Goal: Task Accomplishment & Management: Manage account settings

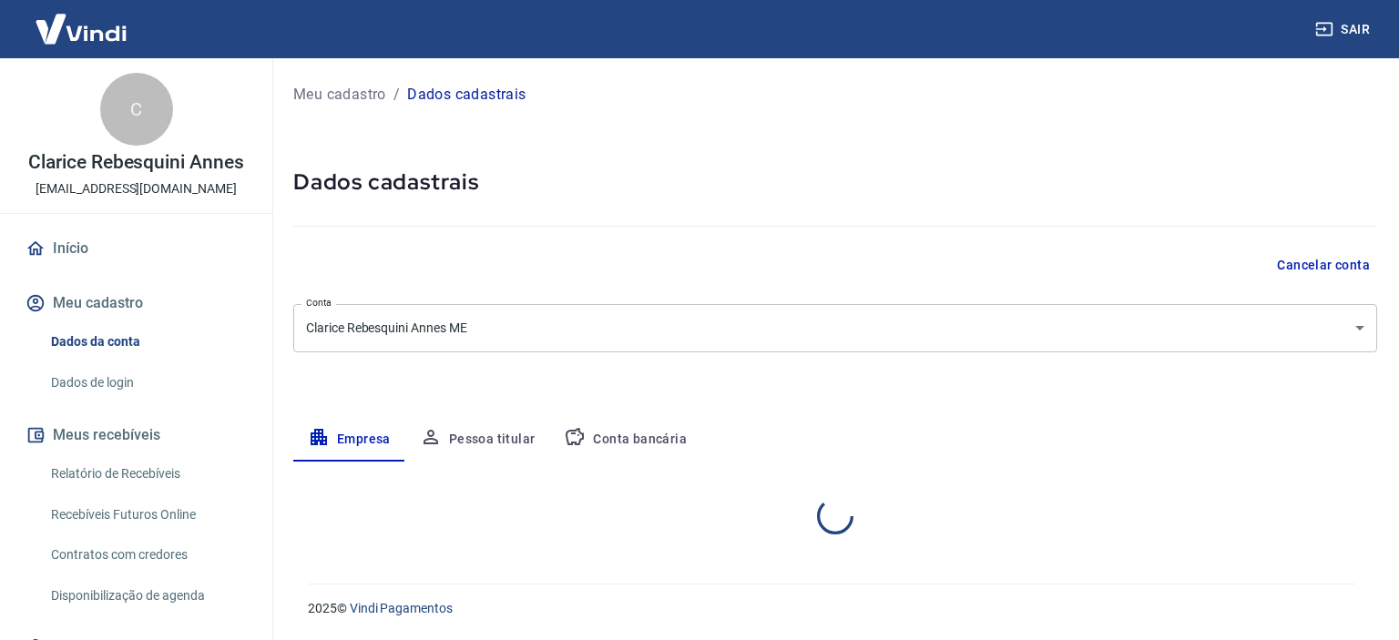
select select "SP"
select select "business"
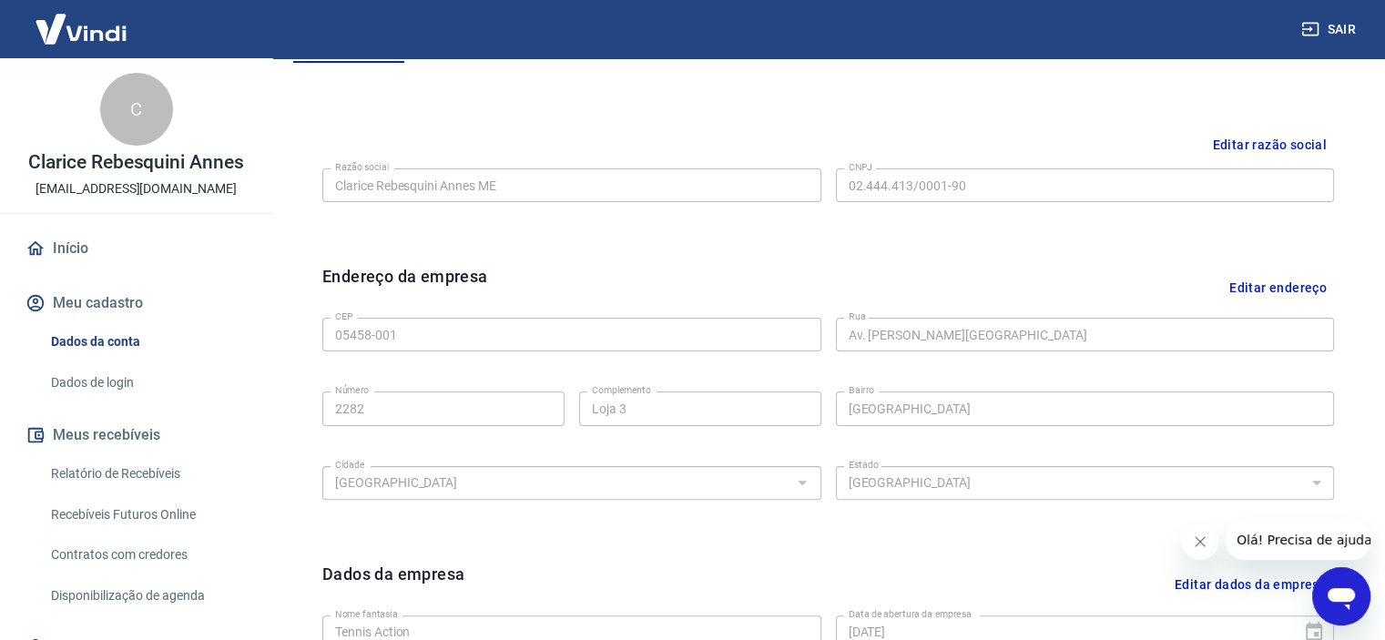
scroll to position [126, 0]
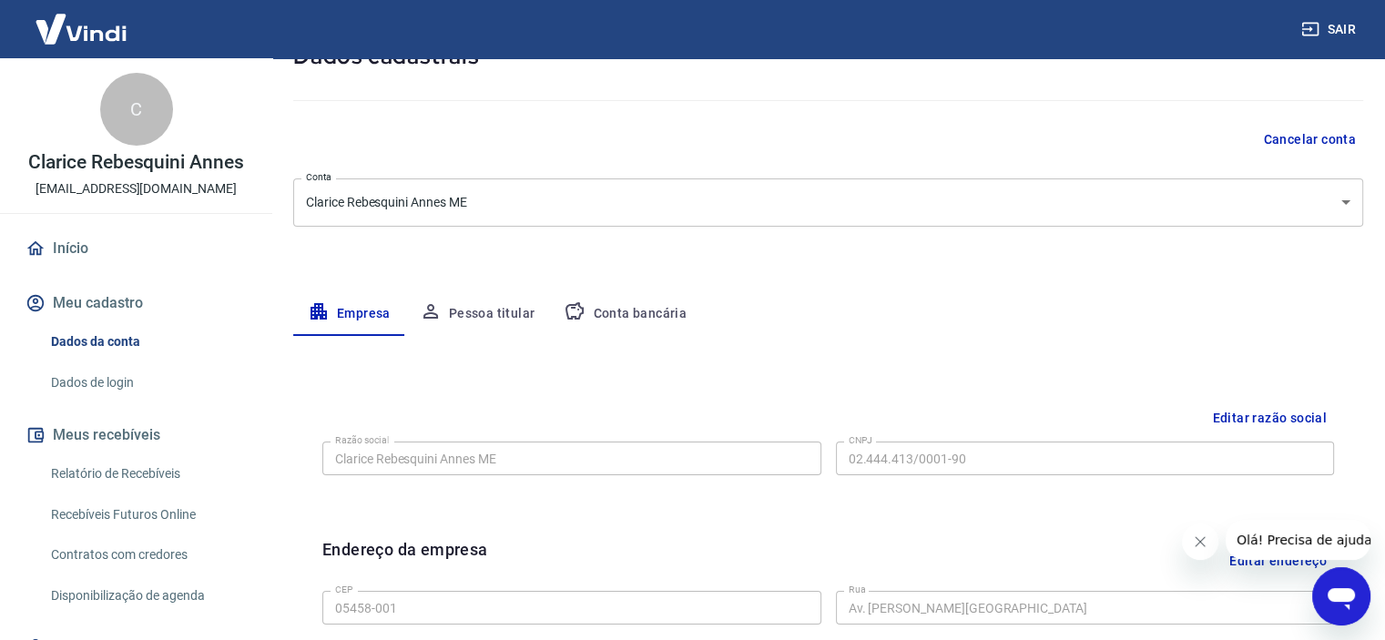
click at [512, 313] on button "Pessoa titular" at bounding box center [477, 314] width 145 height 44
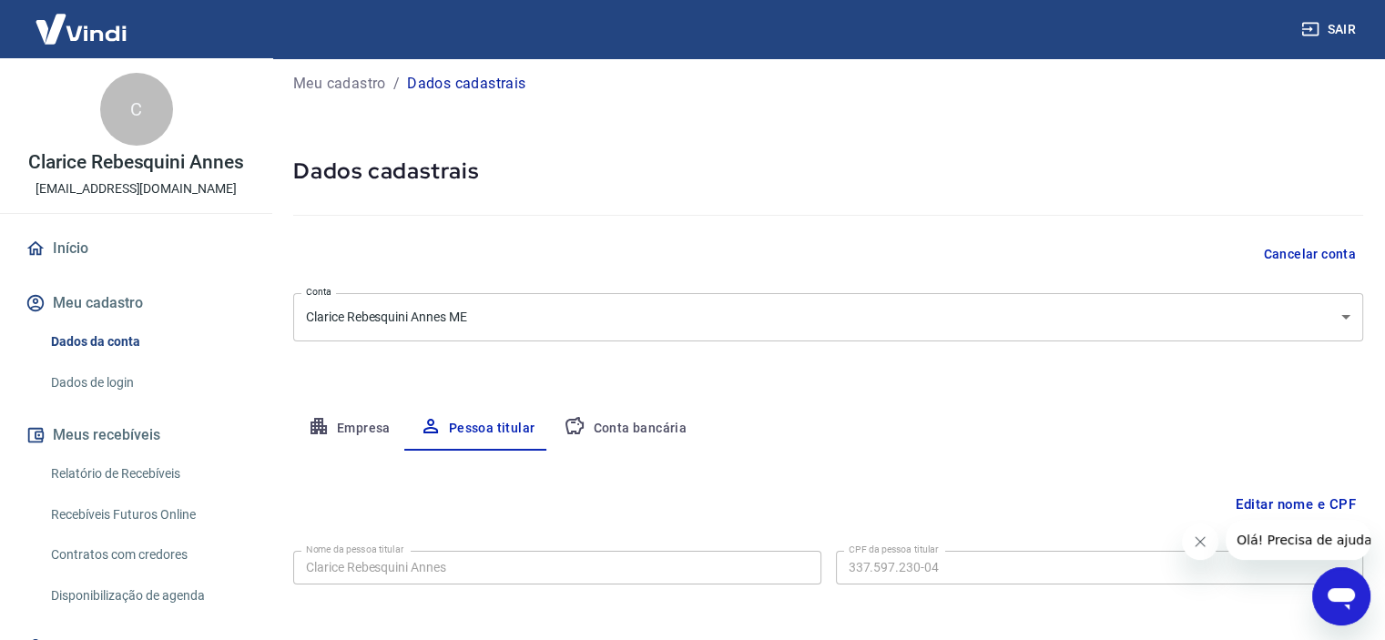
scroll to position [87, 0]
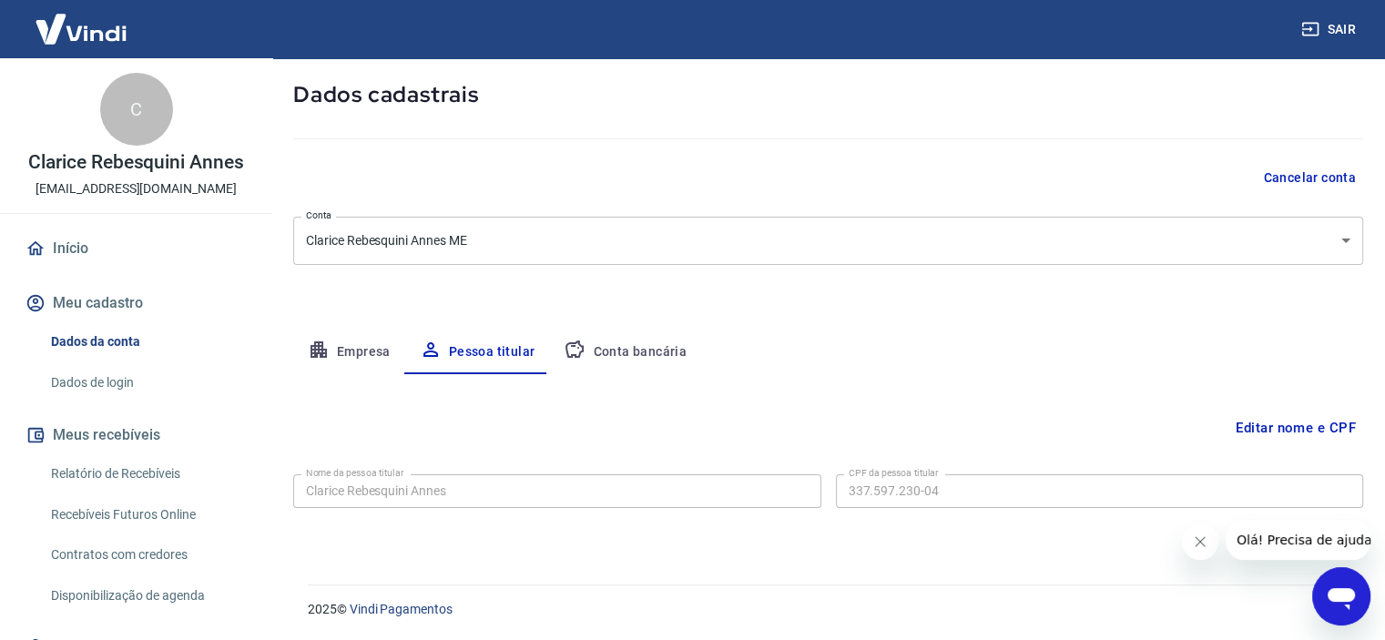
click at [668, 353] on button "Conta bancária" at bounding box center [625, 353] width 152 height 44
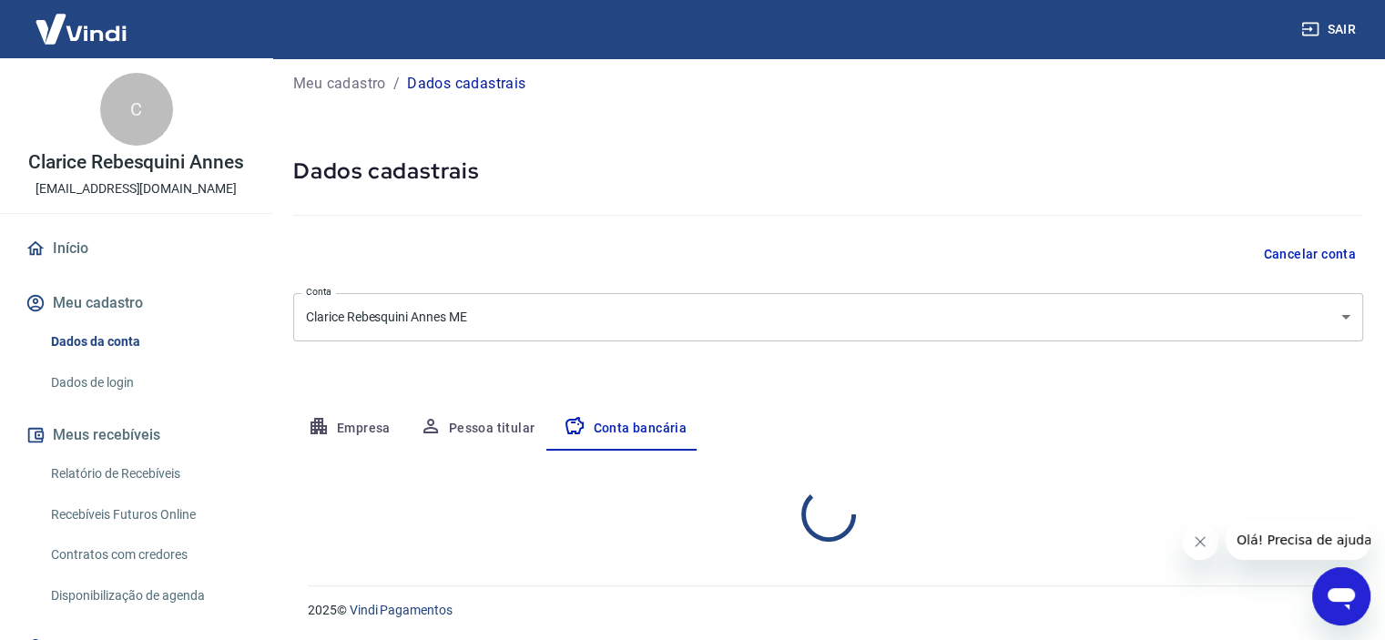
select select "1"
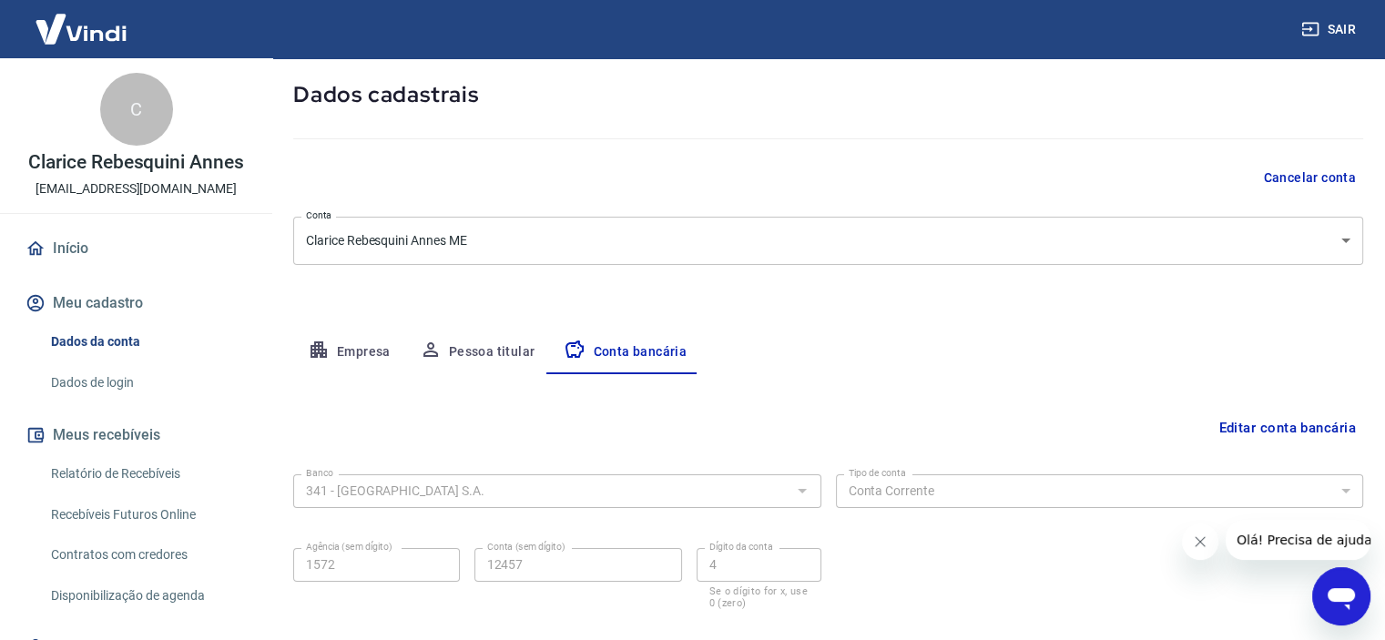
scroll to position [189, 0]
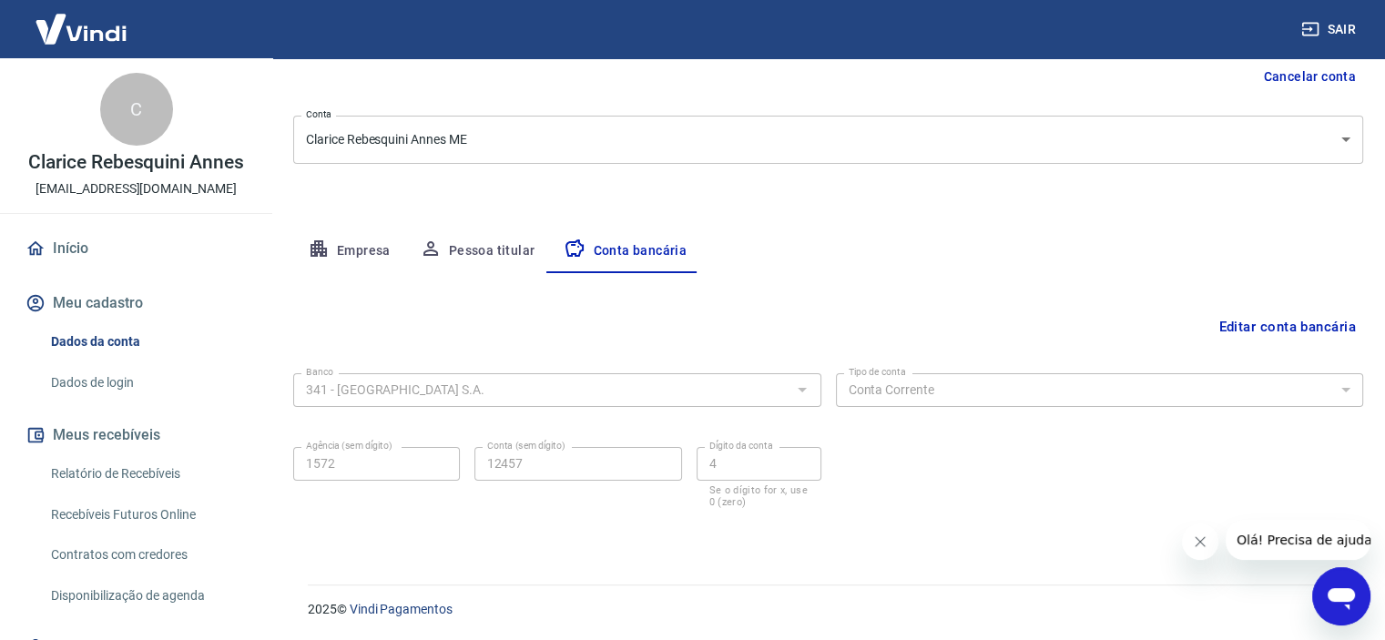
click at [347, 250] on button "Empresa" at bounding box center [349, 251] width 112 height 44
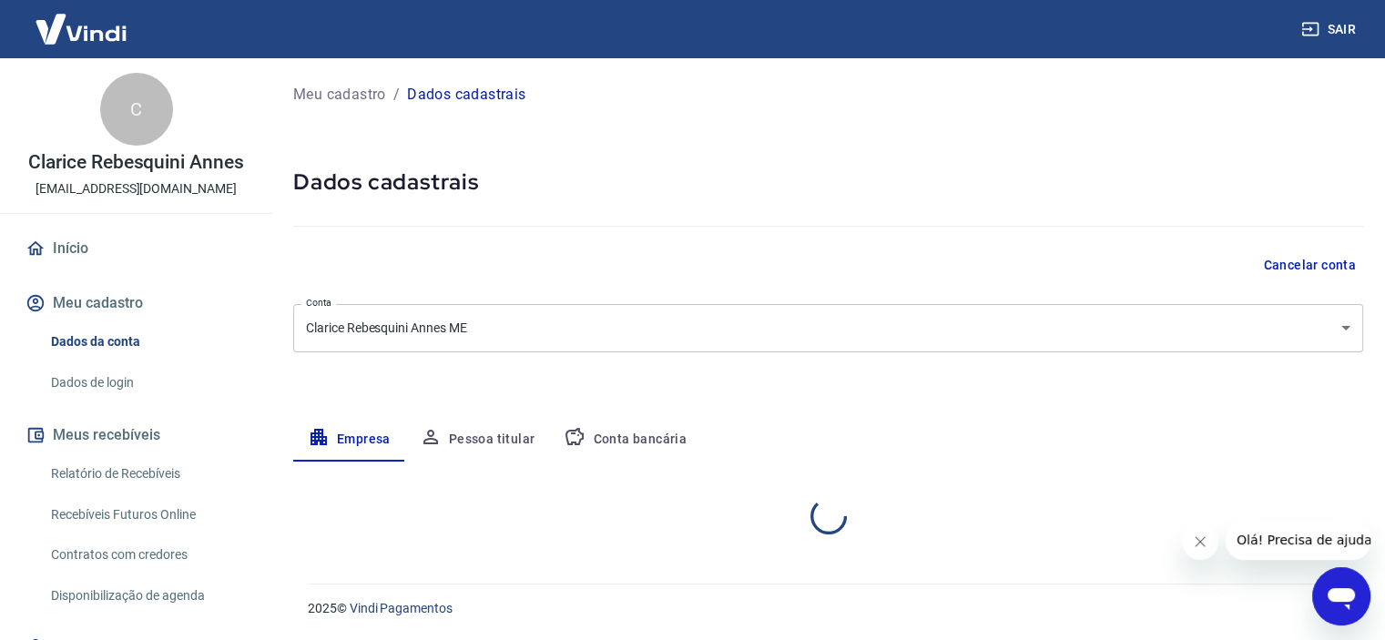
scroll to position [0, 0]
select select "SP"
select select "business"
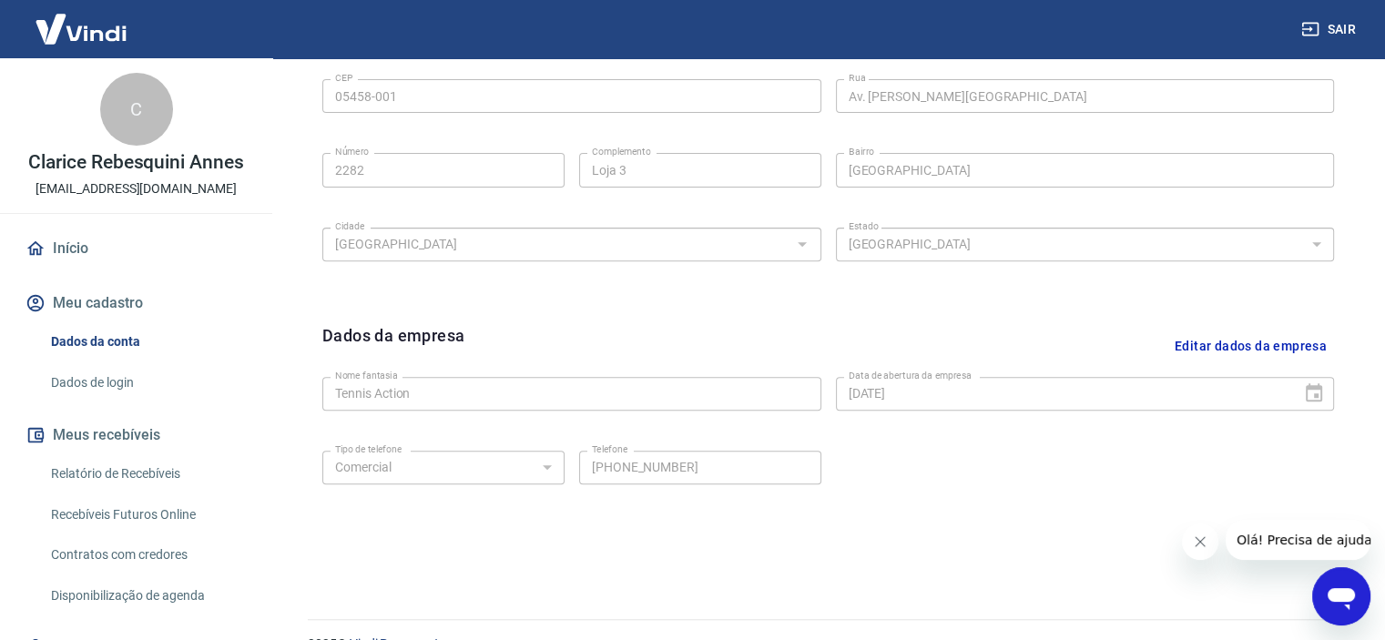
scroll to position [672, 0]
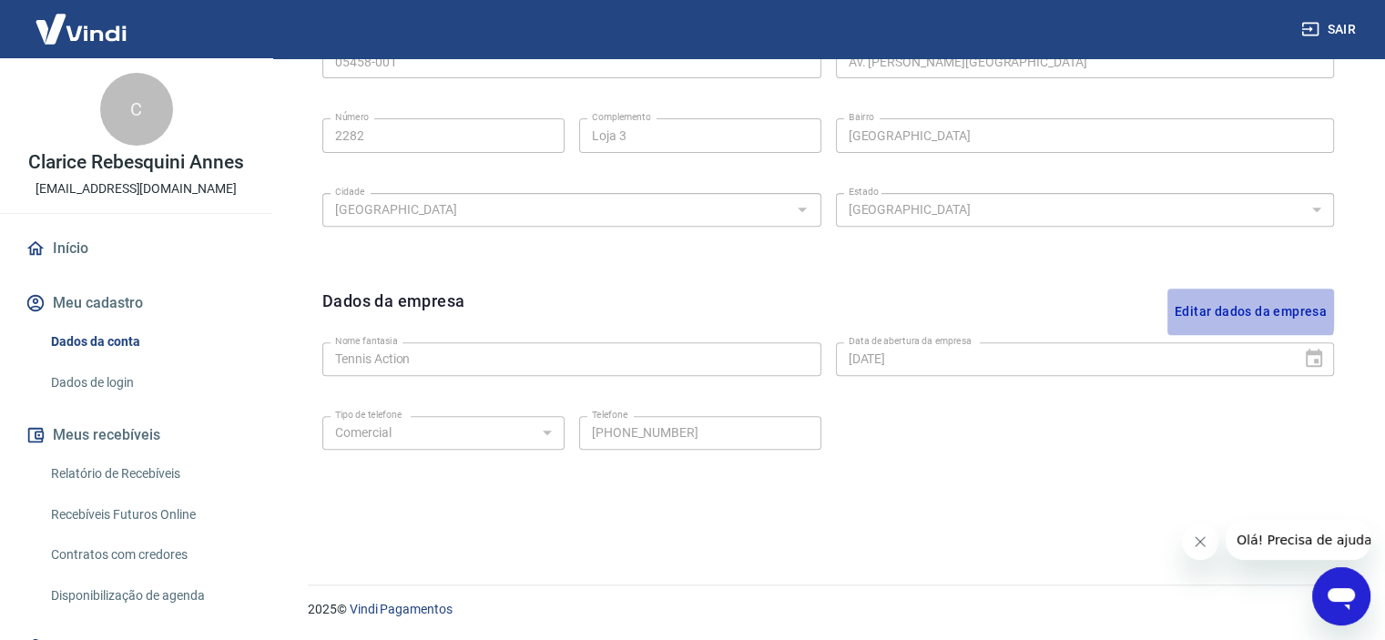
click at [1214, 307] on button "Editar dados da empresa" at bounding box center [1250, 312] width 167 height 46
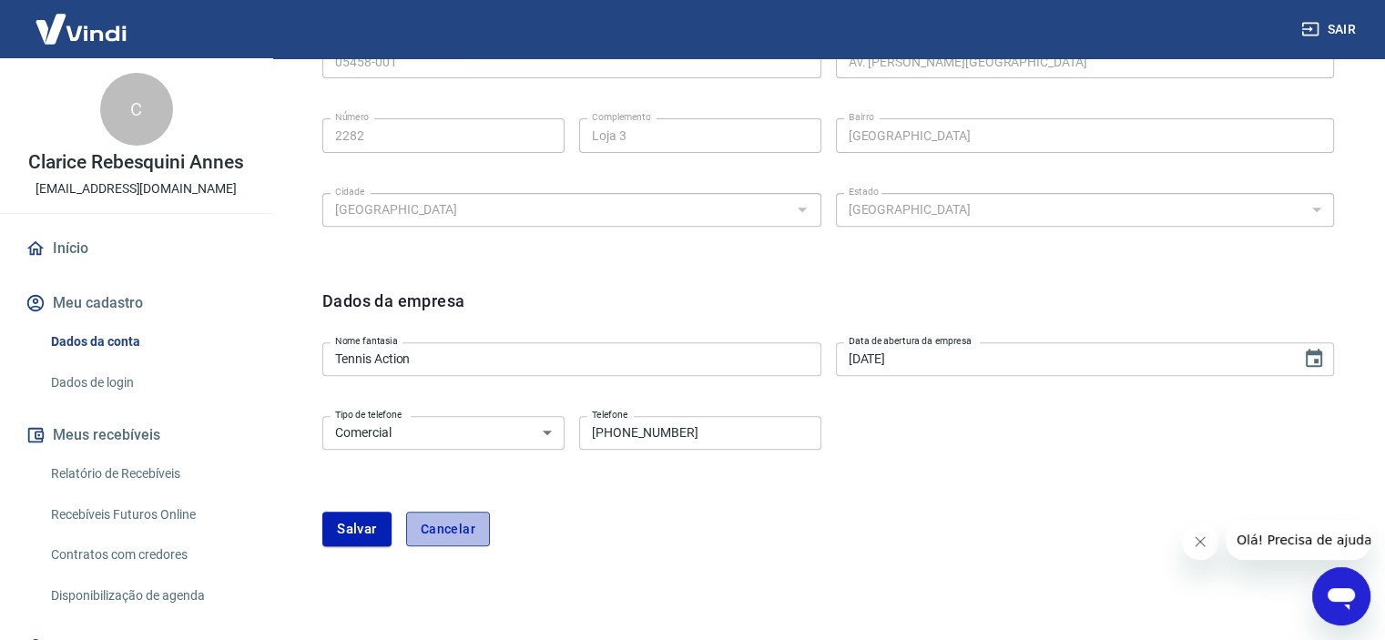
click at [443, 531] on button "Cancelar" at bounding box center [448, 529] width 84 height 35
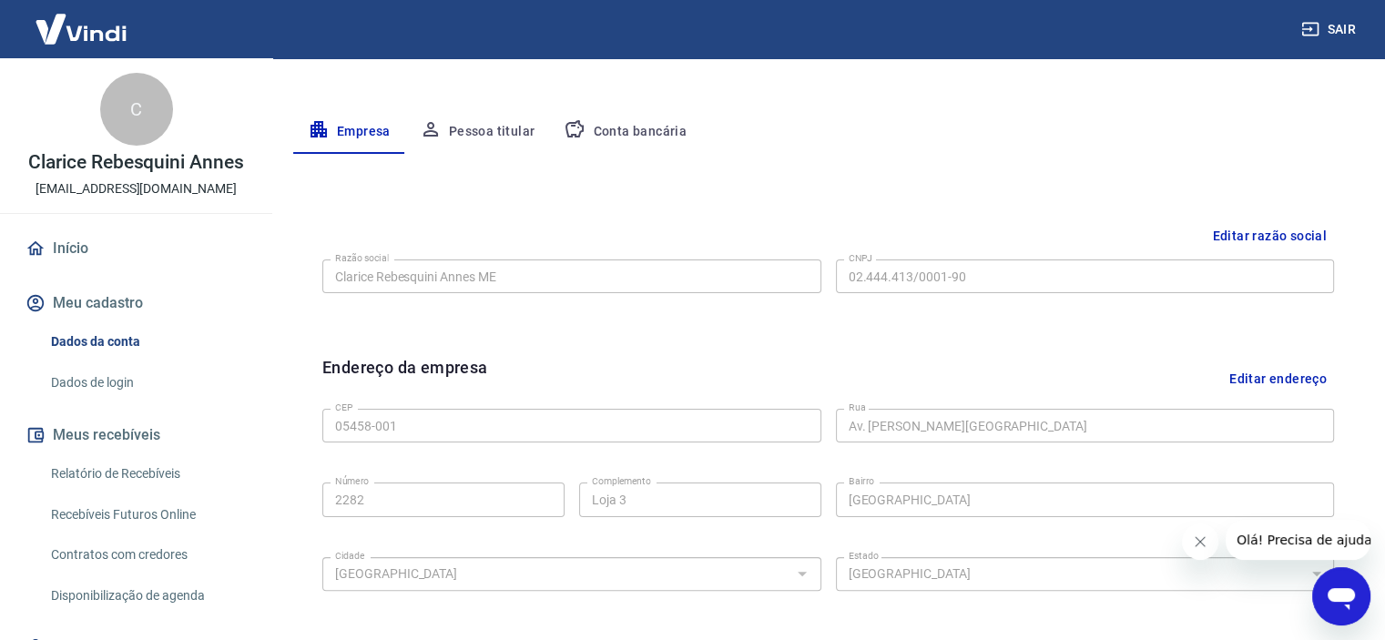
scroll to position [35, 0]
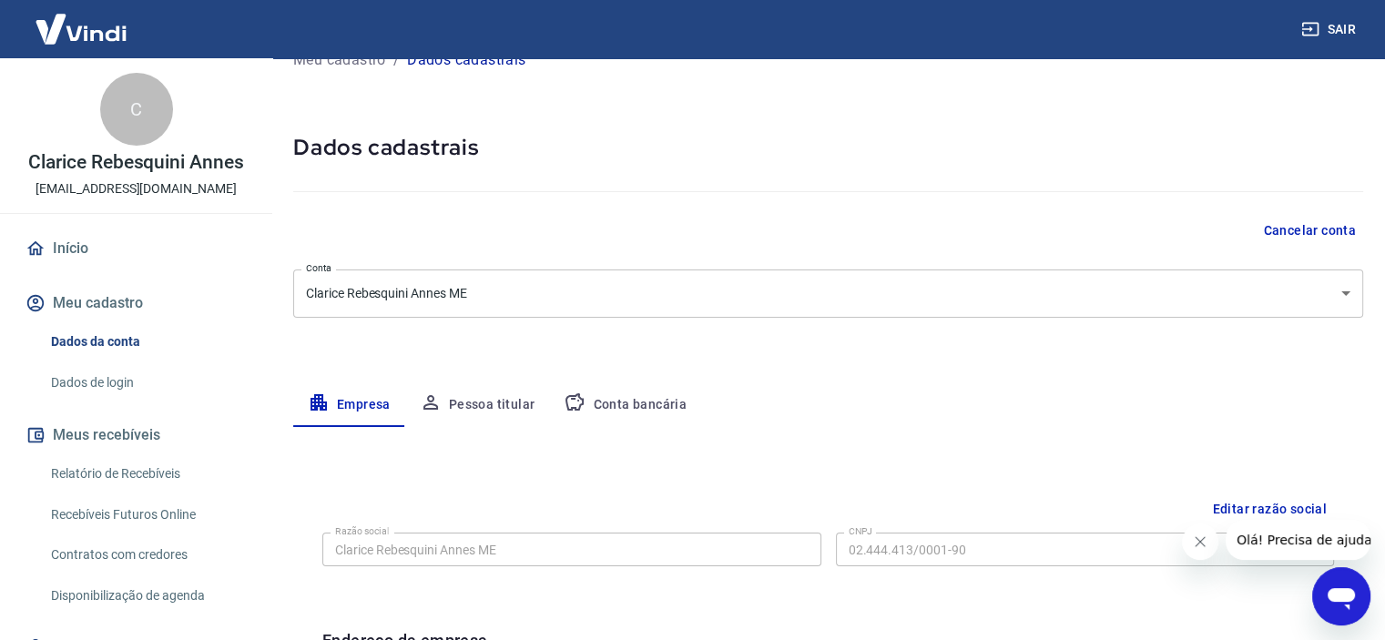
click at [1346, 28] on button "Sair" at bounding box center [1331, 30] width 66 height 34
